Goal: Check status

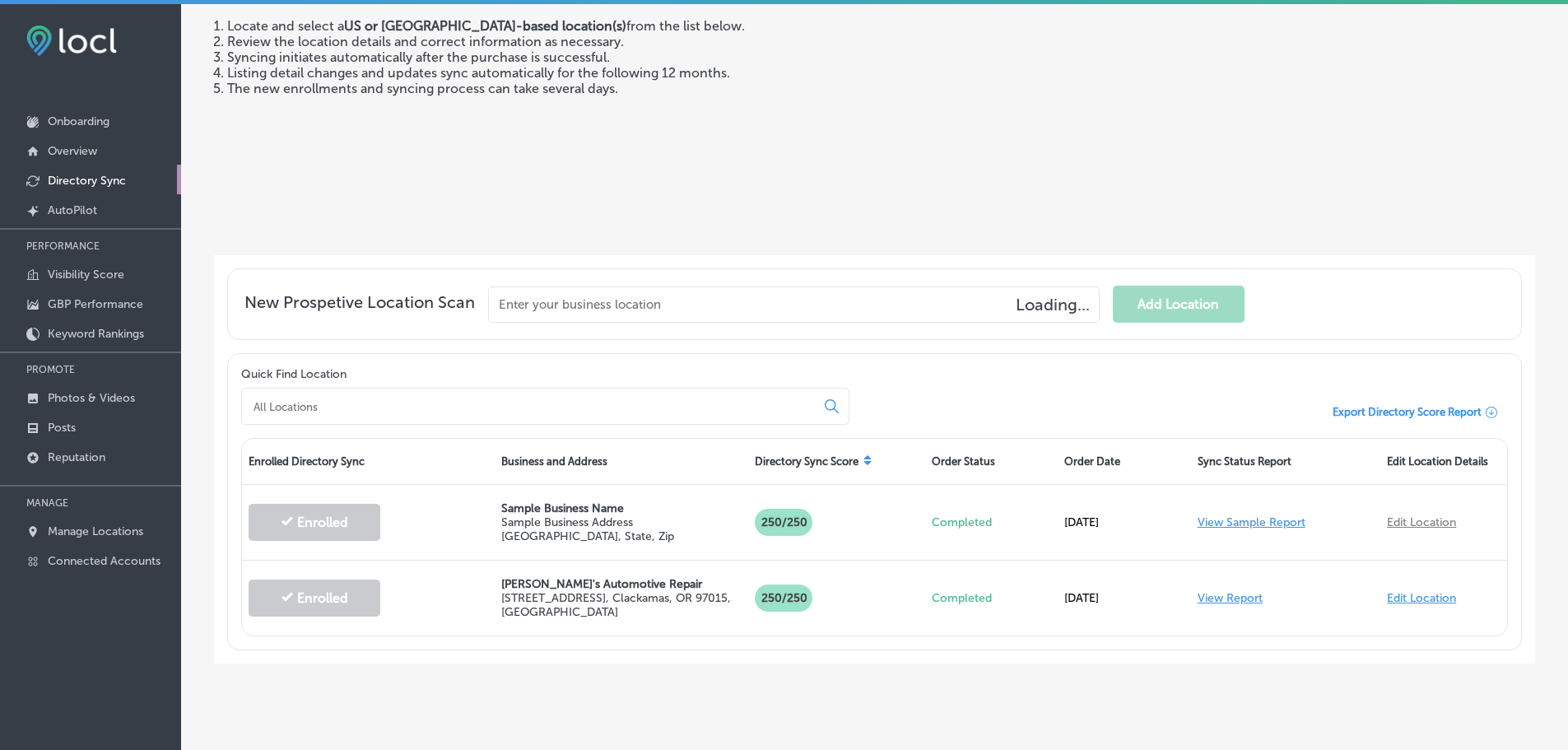
scroll to position [188, 0]
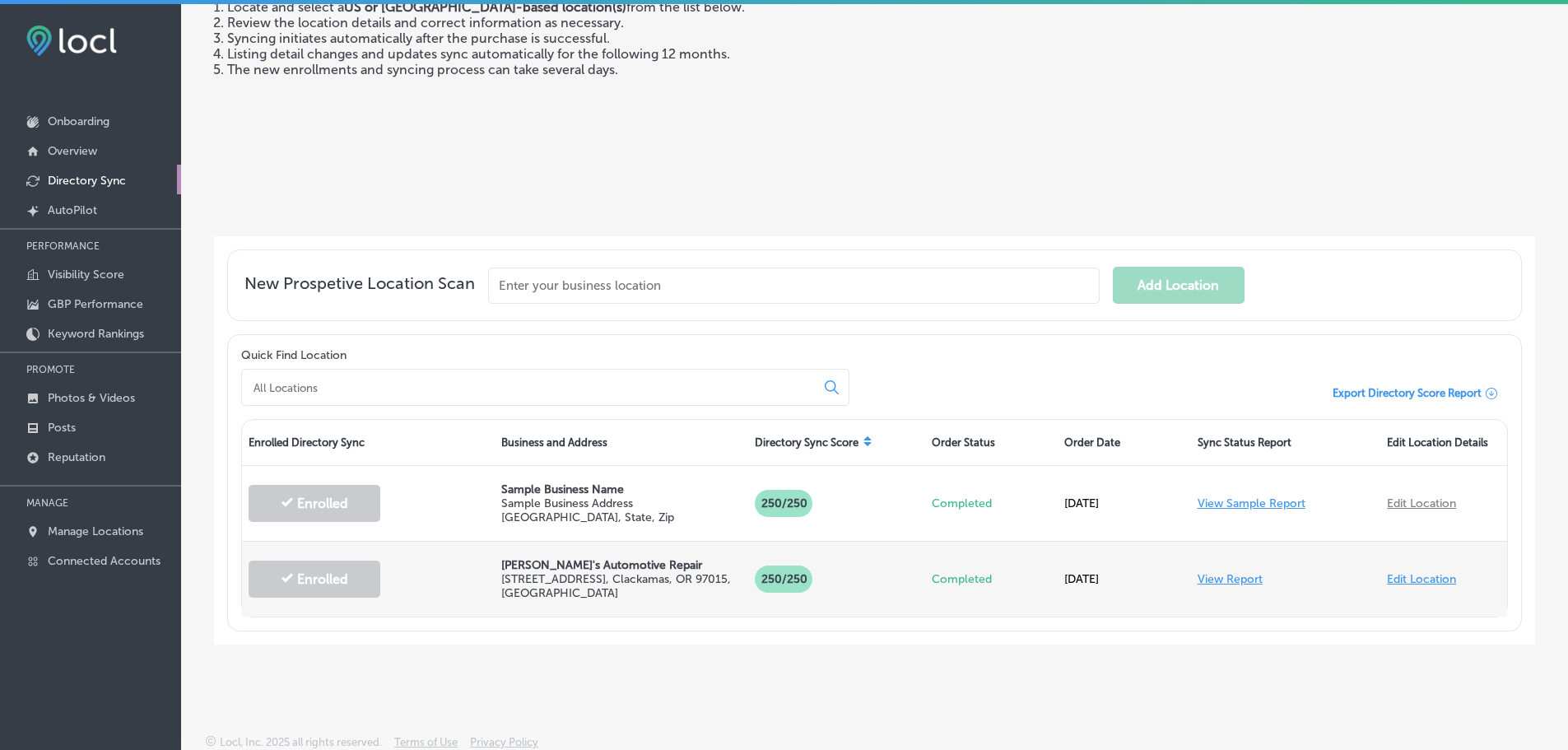
click at [1228, 582] on link "View Report" at bounding box center [1230, 580] width 65 height 14
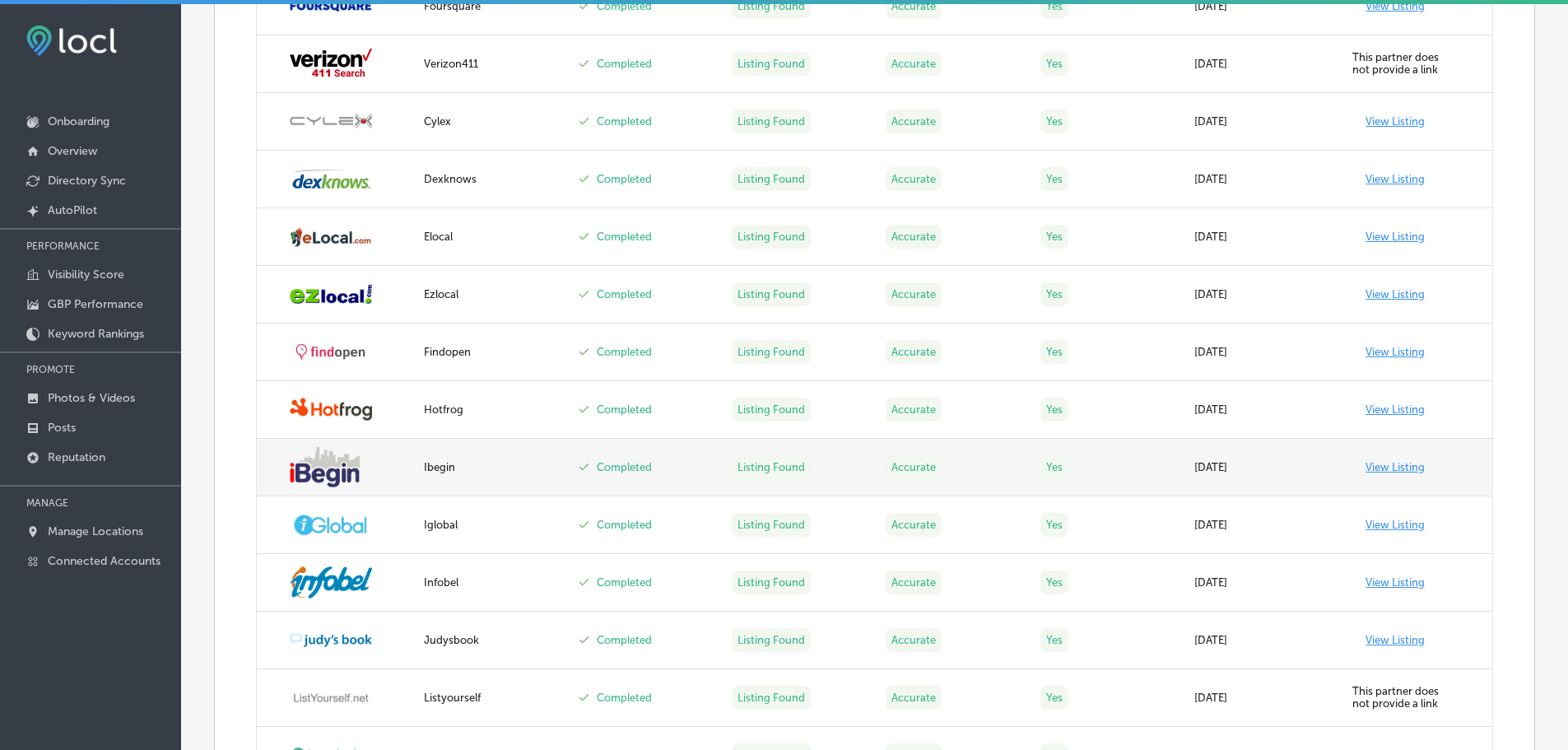
scroll to position [1152, 0]
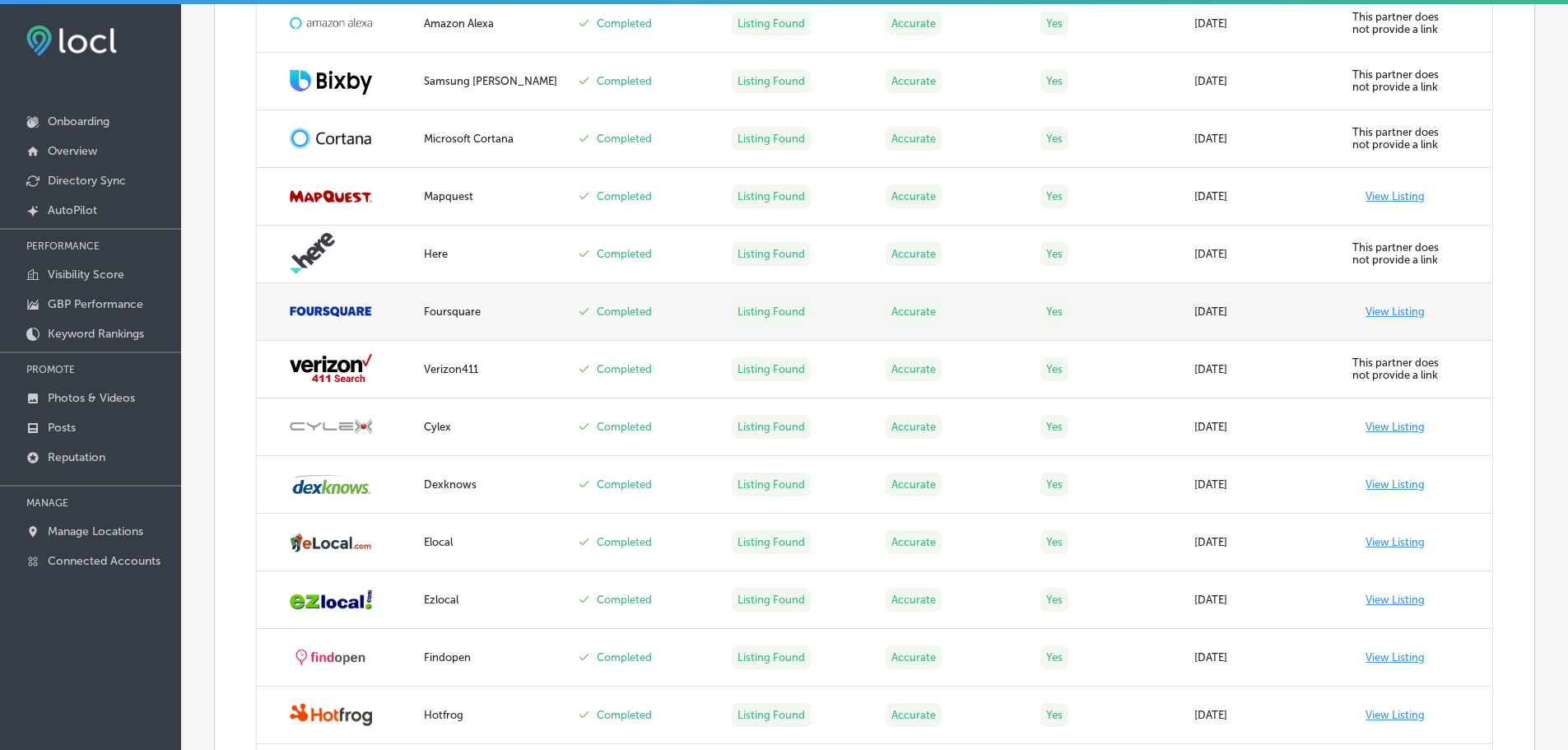
click at [1381, 316] on link "View Listing" at bounding box center [1396, 312] width 60 height 13
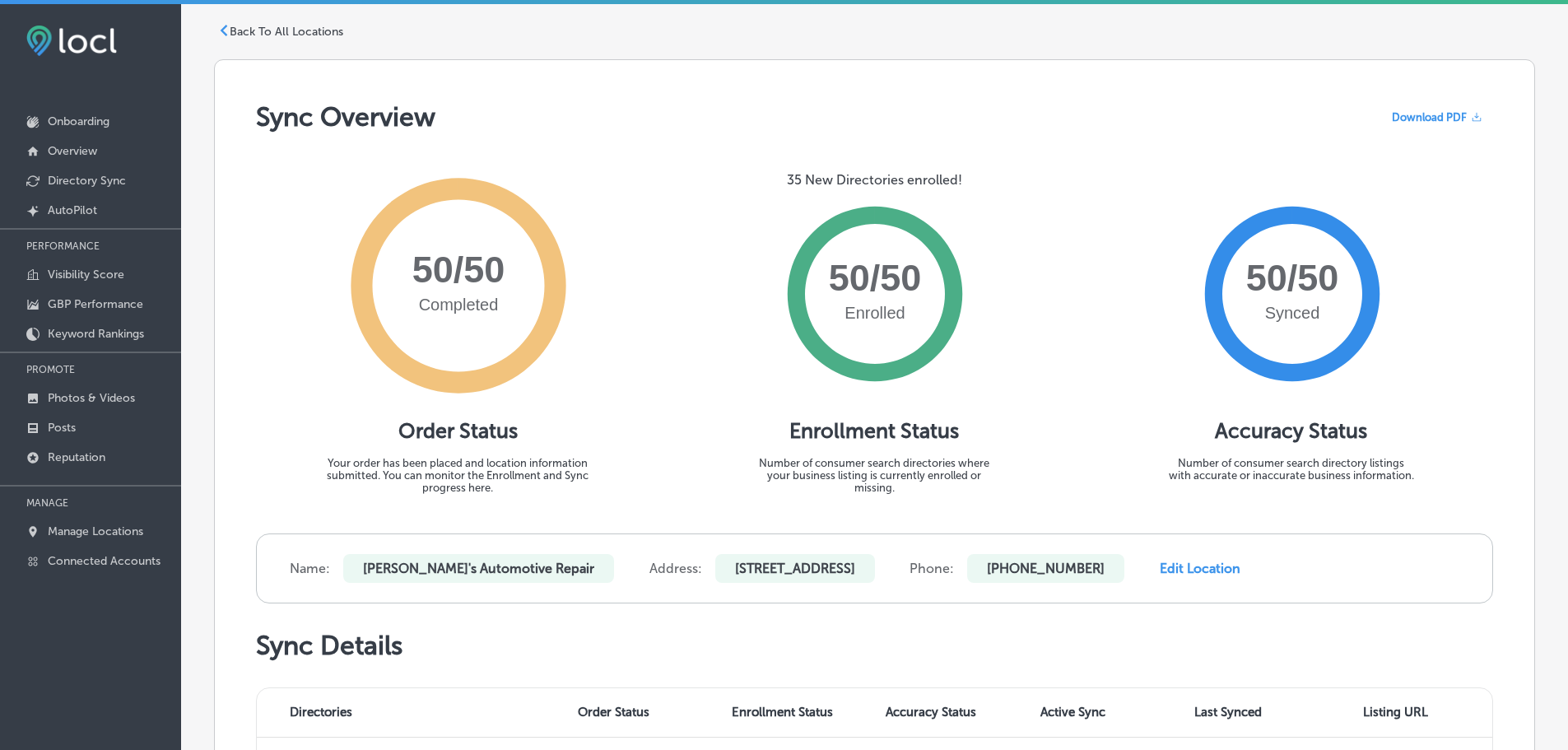
scroll to position [0, 0]
